Goal: Find specific page/section: Find specific page/section

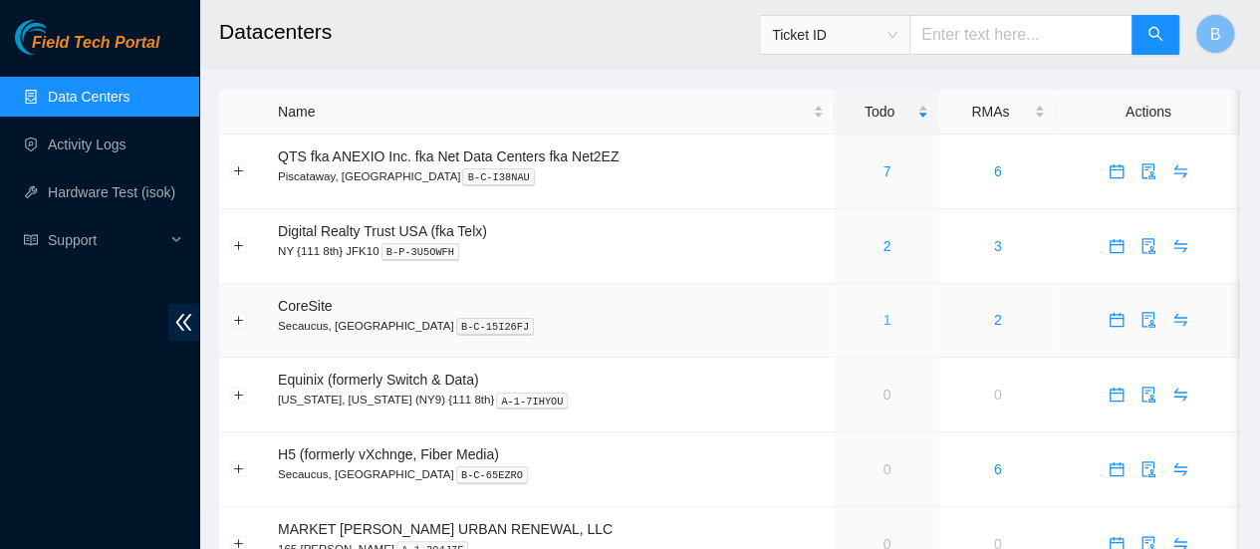
click at [886, 318] on link "1" at bounding box center [887, 320] width 8 height 16
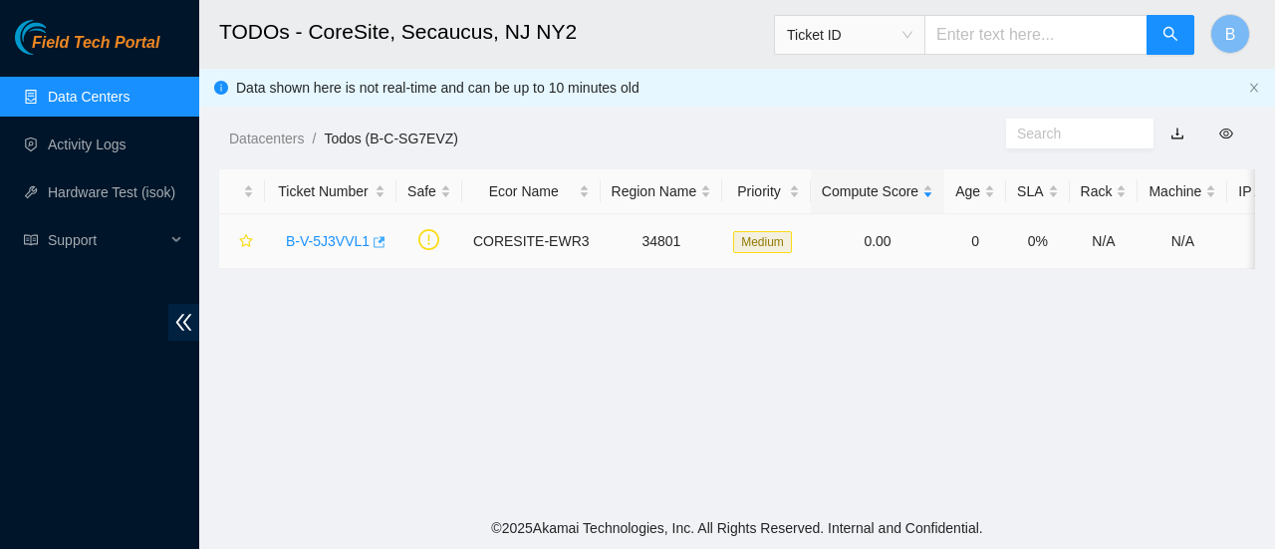
click at [377, 242] on td "B-V-5J3VVL1" at bounding box center [330, 241] width 131 height 55
click at [377, 242] on icon "button" at bounding box center [378, 242] width 14 height 14
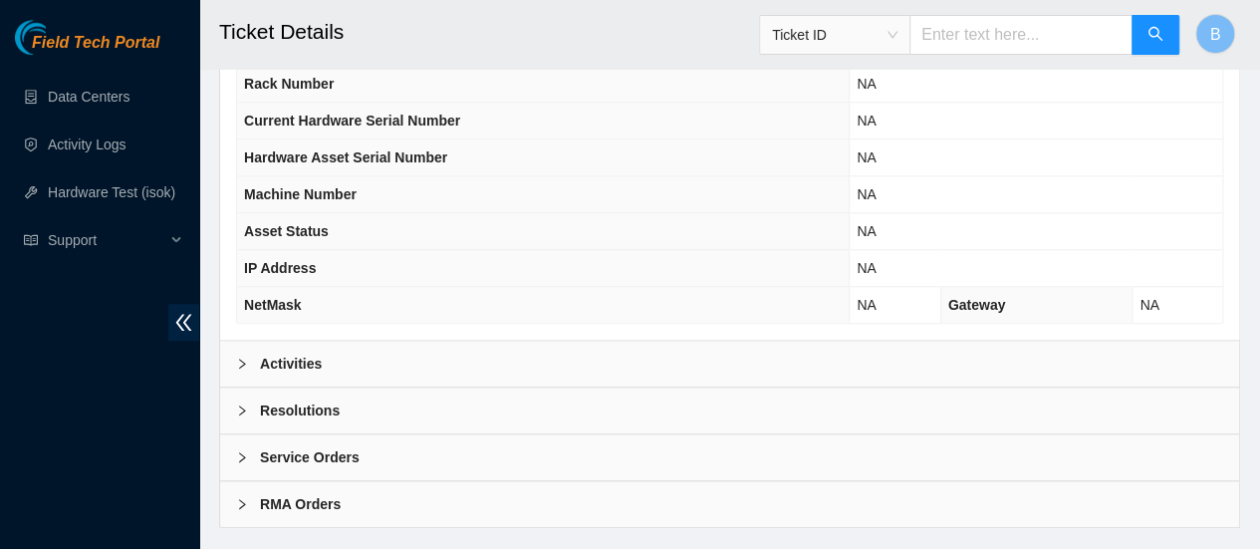
scroll to position [789, 0]
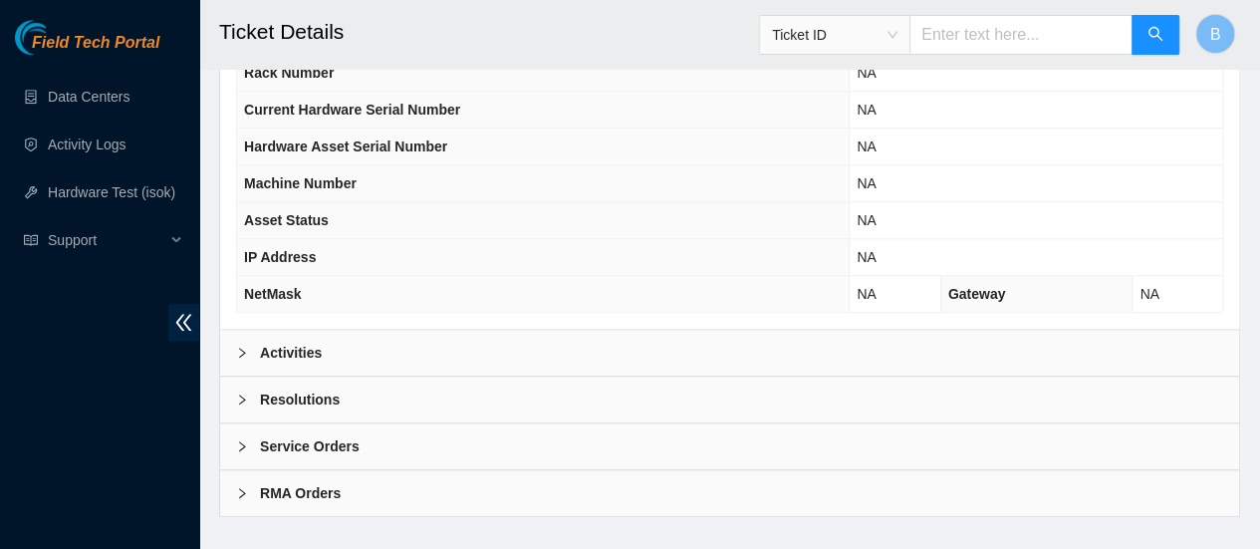
click at [299, 358] on div "Activities" at bounding box center [729, 353] width 1019 height 46
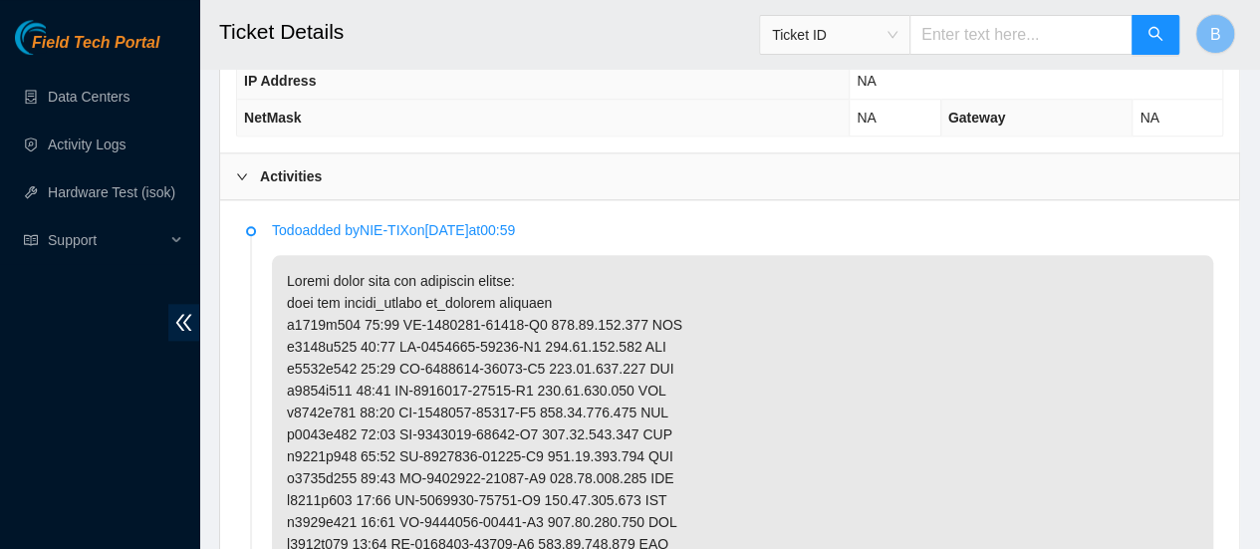
scroll to position [1001, 0]
